Goal: Subscribe to service/newsletter

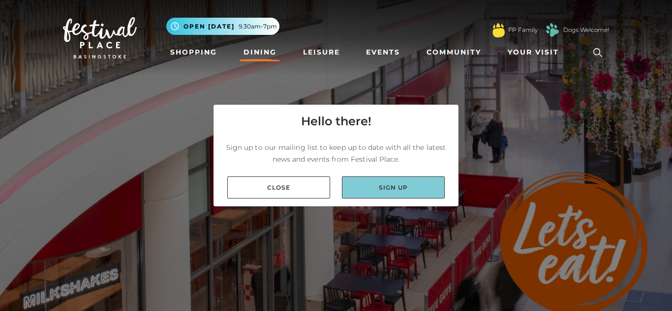
click at [394, 185] on link "Sign up" at bounding box center [393, 188] width 103 height 22
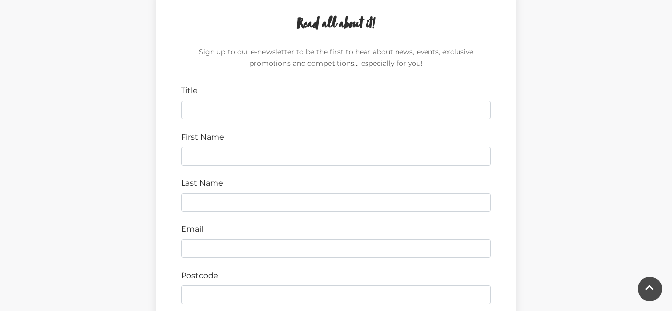
scroll to position [295, 0]
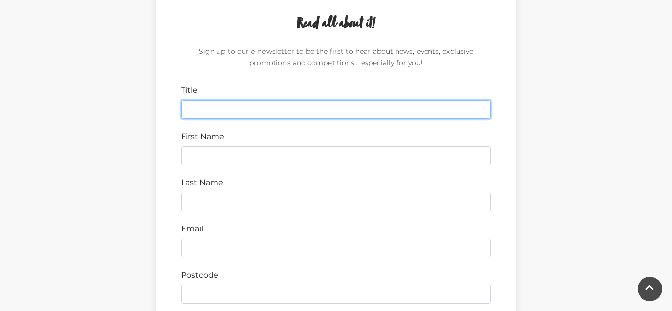
click at [485, 106] on input "Title" at bounding box center [336, 109] width 310 height 19
type input "Miss"
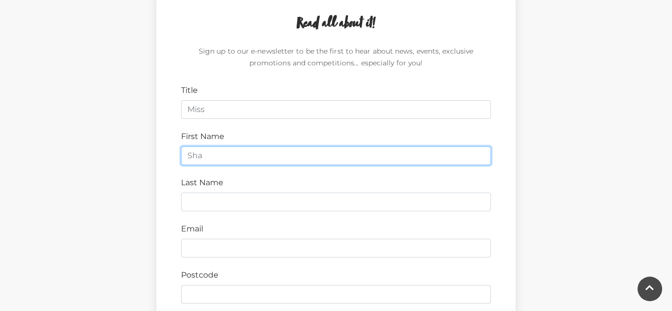
type input "[PERSON_NAME]"
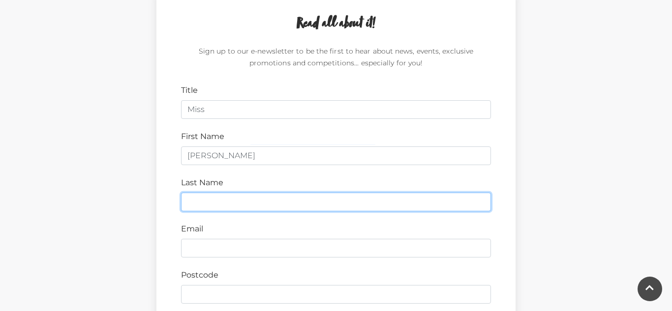
type input "[PERSON_NAME]"
type input "[EMAIL_ADDRESS][DOMAIN_NAME]"
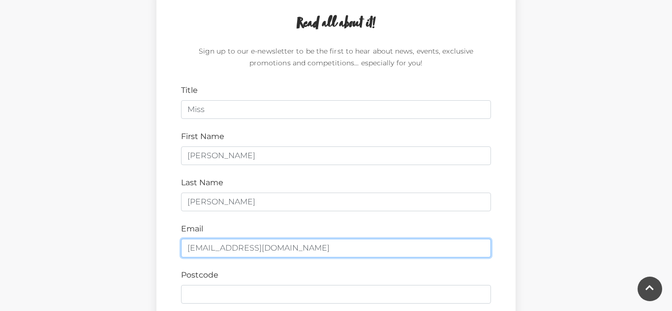
type input "RG6 3BB"
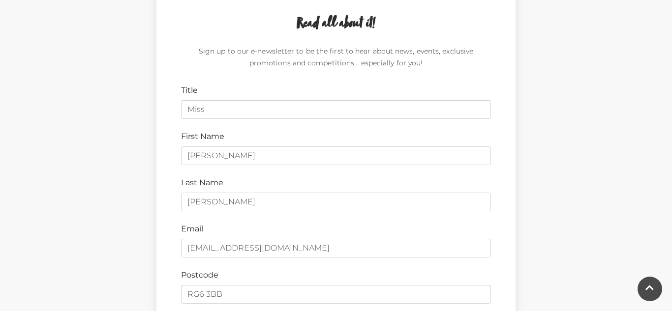
click at [597, 165] on div "Read all about it! Sign up to our e-newsletter to be the first to hear about ne…" at bounding box center [336, 291] width 561 height 603
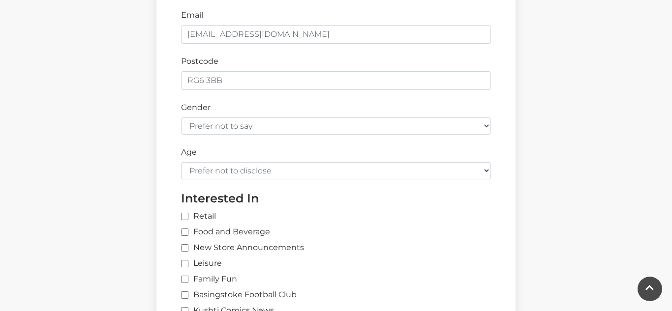
scroll to position [512, 0]
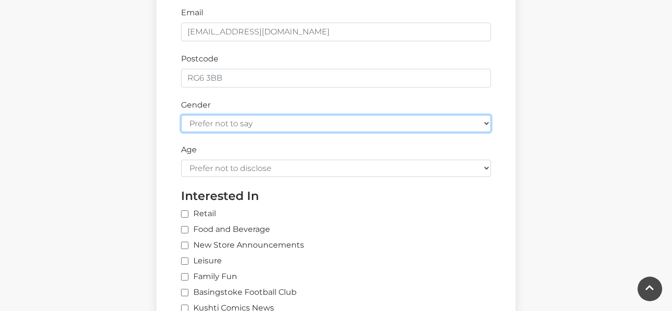
click at [488, 120] on select "Prefer not to say Female Male" at bounding box center [336, 123] width 310 height 17
select select "female"
click at [181, 115] on select "Prefer not to say Female Male" at bounding box center [336, 123] width 310 height 17
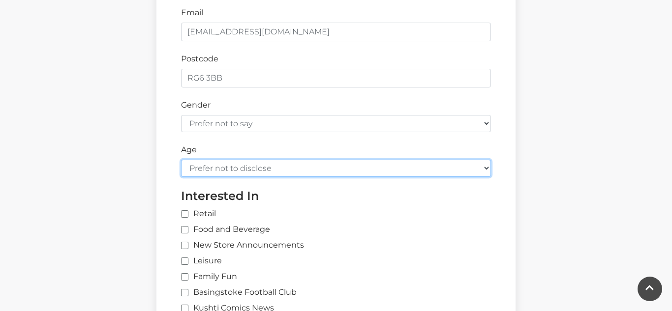
click at [485, 169] on select "Prefer not to disclose Under 18 18-24 25-34 35-44 45-54 55-64 65+" at bounding box center [336, 168] width 310 height 17
select select "45-54"
click at [181, 160] on select "Prefer not to disclose Under 18 18-24 25-34 35-44 45-54 55-64 65+" at bounding box center [336, 168] width 310 height 17
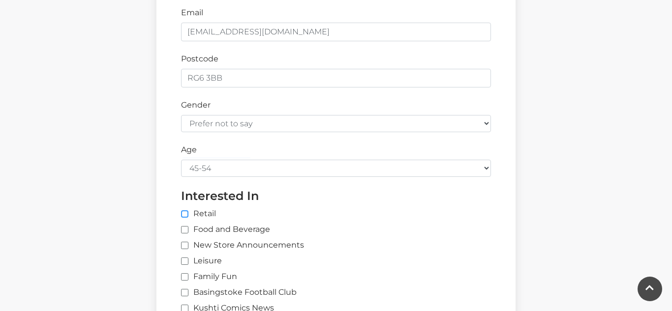
click at [188, 212] on input "Retail" at bounding box center [343, 215] width 325 height 6
checkbox input "true"
click at [185, 226] on label "Food and Beverage" at bounding box center [225, 230] width 89 height 12
click at [185, 227] on input "Food and Beverage" at bounding box center [184, 230] width 6 height 6
checkbox input "true"
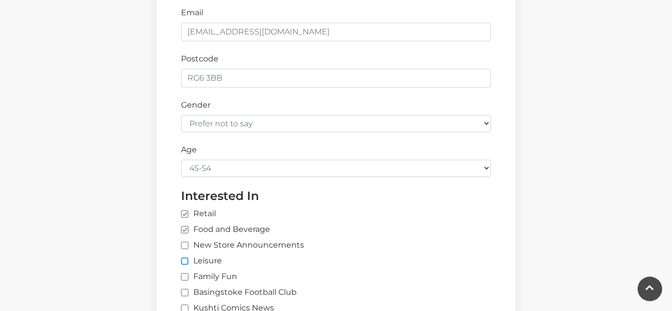
click at [184, 262] on input "Leisure" at bounding box center [184, 262] width 6 height 6
checkbox input "true"
click at [508, 244] on div "Read all about it! Sign up to our e-newsletter to be the first to hear about ne…" at bounding box center [335, 75] width 359 height 603
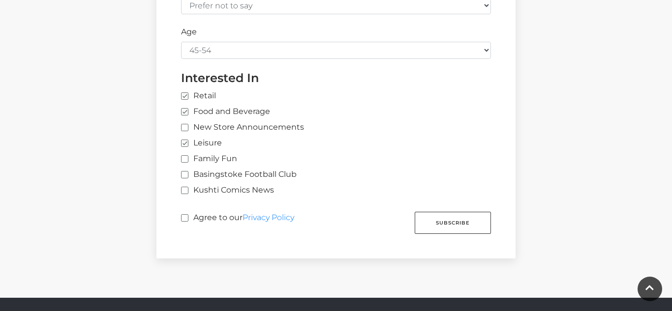
scroll to position [649, 0]
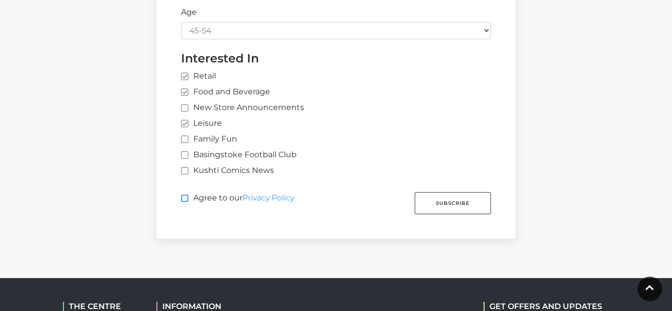
click at [186, 198] on input "Agree to our Privacy Policy" at bounding box center [184, 199] width 6 height 6
checkbox input "true"
click at [474, 204] on button "Subscribe" at bounding box center [453, 203] width 76 height 22
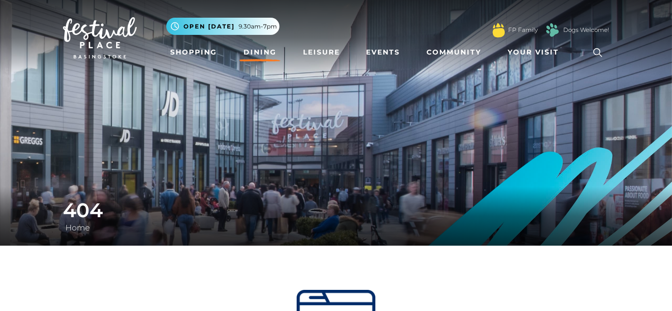
click at [272, 51] on link "Dining" at bounding box center [260, 52] width 41 height 18
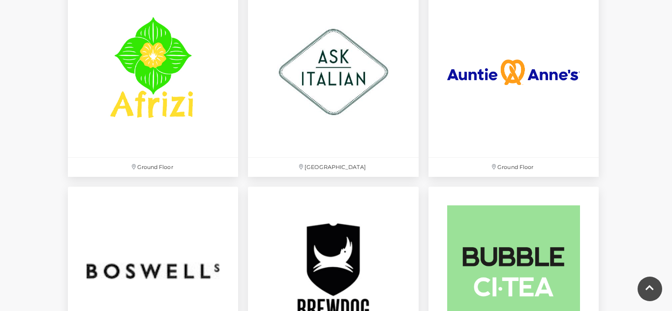
scroll to position [669, 0]
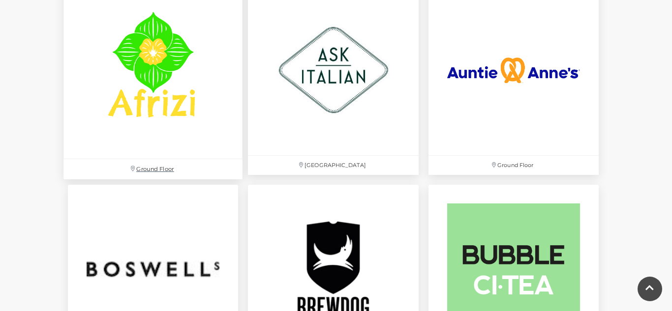
click at [139, 100] on img at bounding box center [152, 69] width 179 height 179
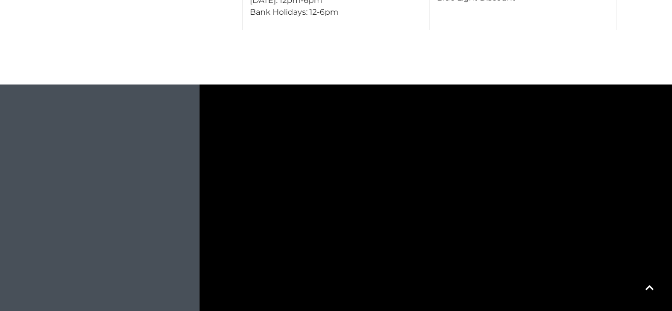
scroll to position [610, 0]
